Goal: Use online tool/utility: Utilize a website feature to perform a specific function

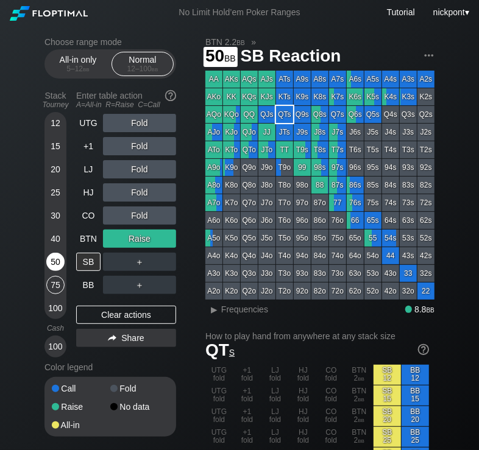
click at [57, 260] on div "50" at bounding box center [55, 262] width 18 height 18
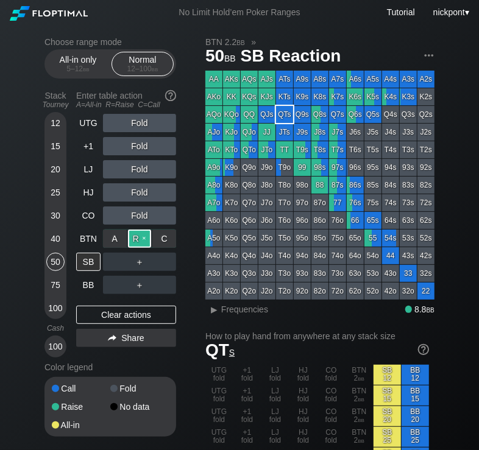
click at [143, 238] on div "R ✕" at bounding box center [140, 239] width 24 height 18
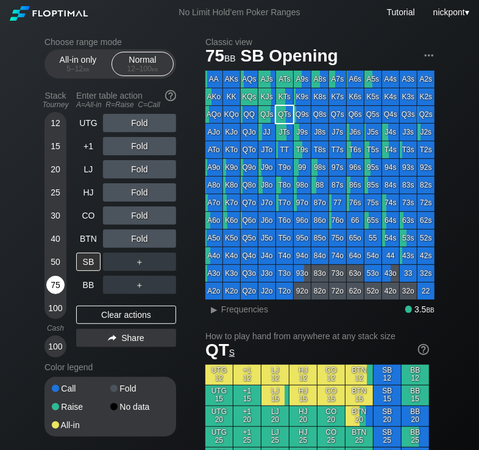
click at [52, 287] on div "75" at bounding box center [55, 285] width 18 height 18
click at [136, 147] on div "R ✕" at bounding box center [140, 146] width 24 height 18
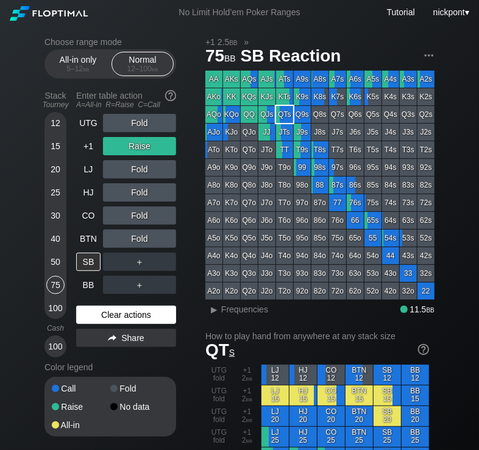
click at [117, 314] on div "Clear actions" at bounding box center [126, 315] width 100 height 18
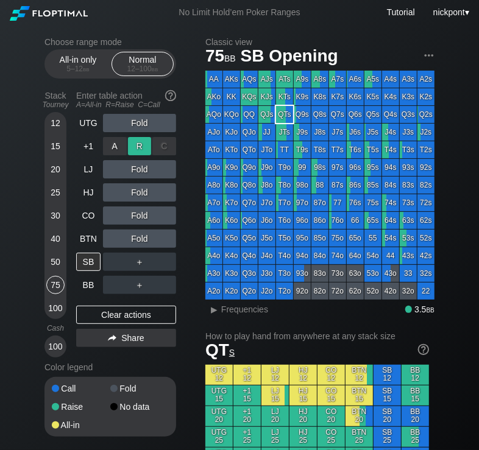
click at [144, 149] on div "R ✕" at bounding box center [140, 146] width 24 height 18
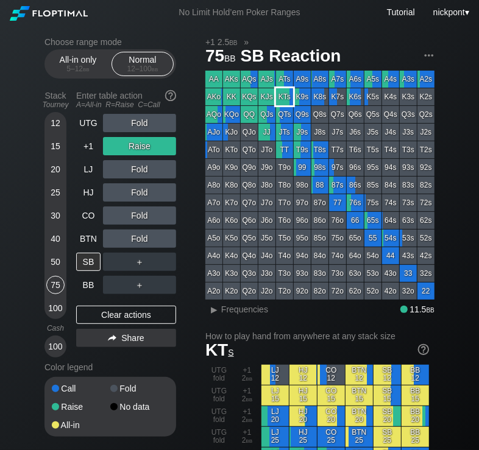
click at [281, 96] on div "KTs" at bounding box center [284, 96] width 17 height 17
click at [214, 307] on div "▸" at bounding box center [215, 309] width 16 height 15
